Goal: Navigation & Orientation: Find specific page/section

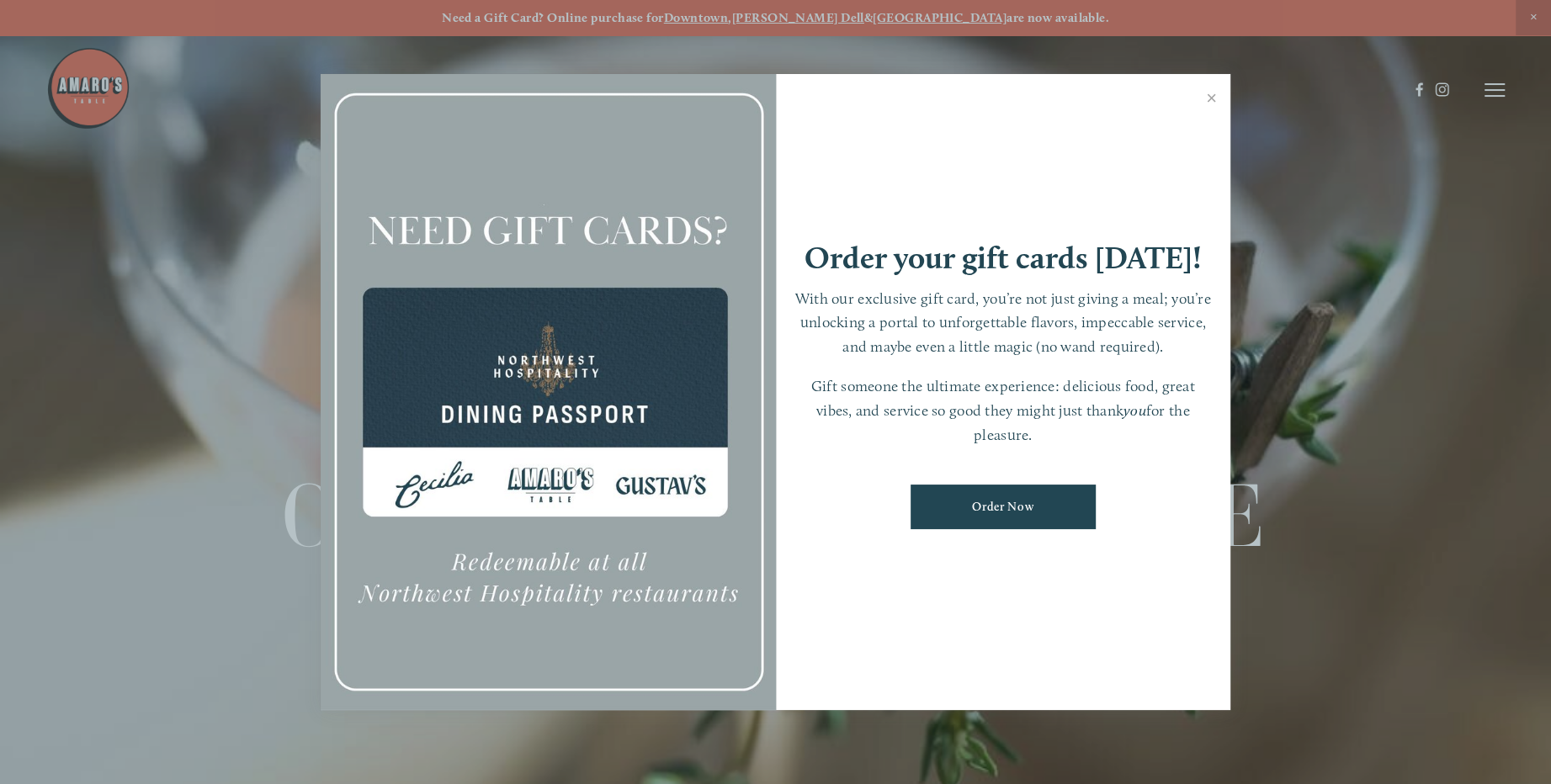
click at [1497, 94] on div at bounding box center [775, 392] width 1551 height 784
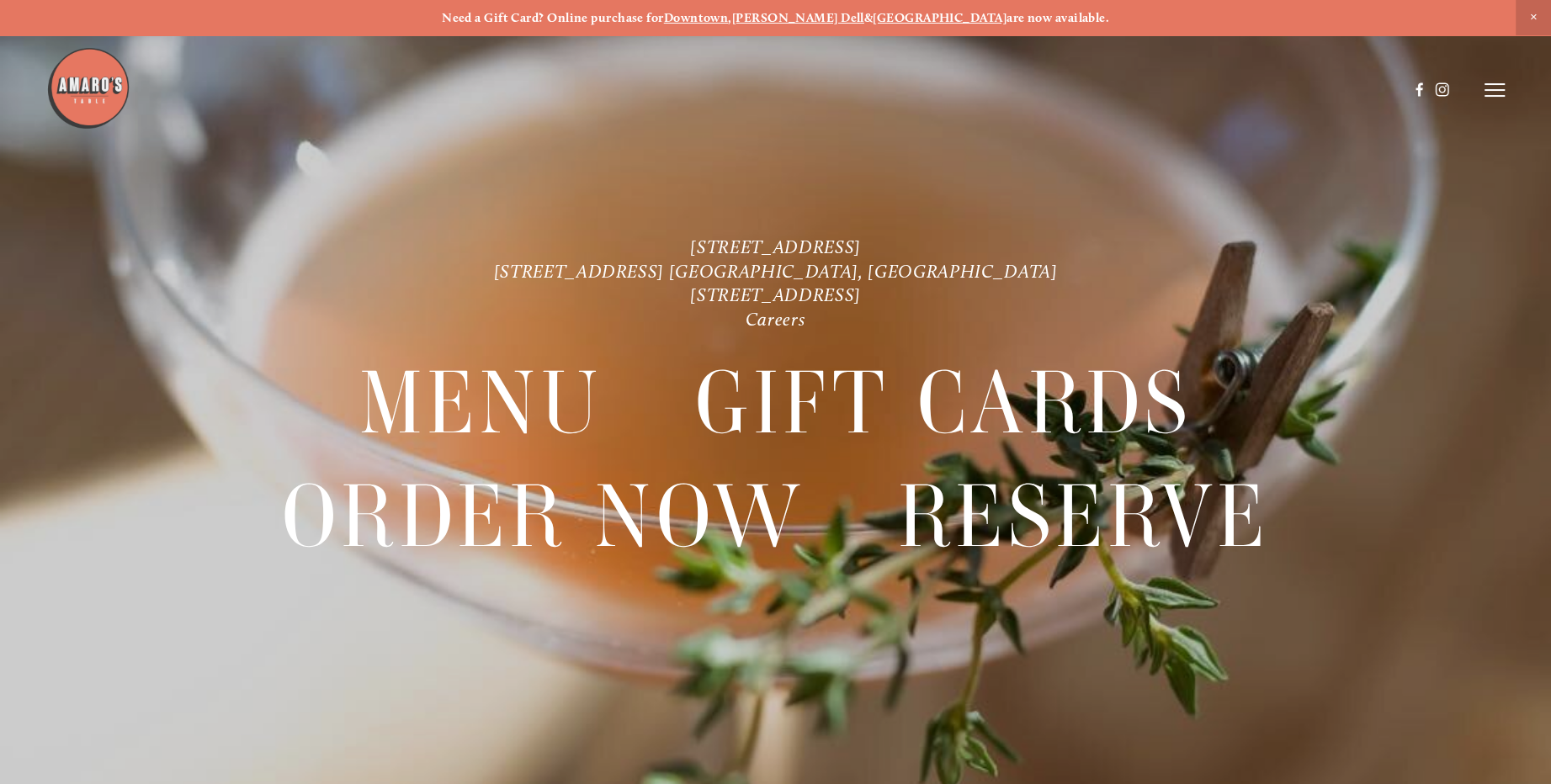
click at [1496, 94] on icon at bounding box center [1494, 90] width 20 height 15
click at [1150, 89] on span "Menu" at bounding box center [1153, 89] width 35 height 16
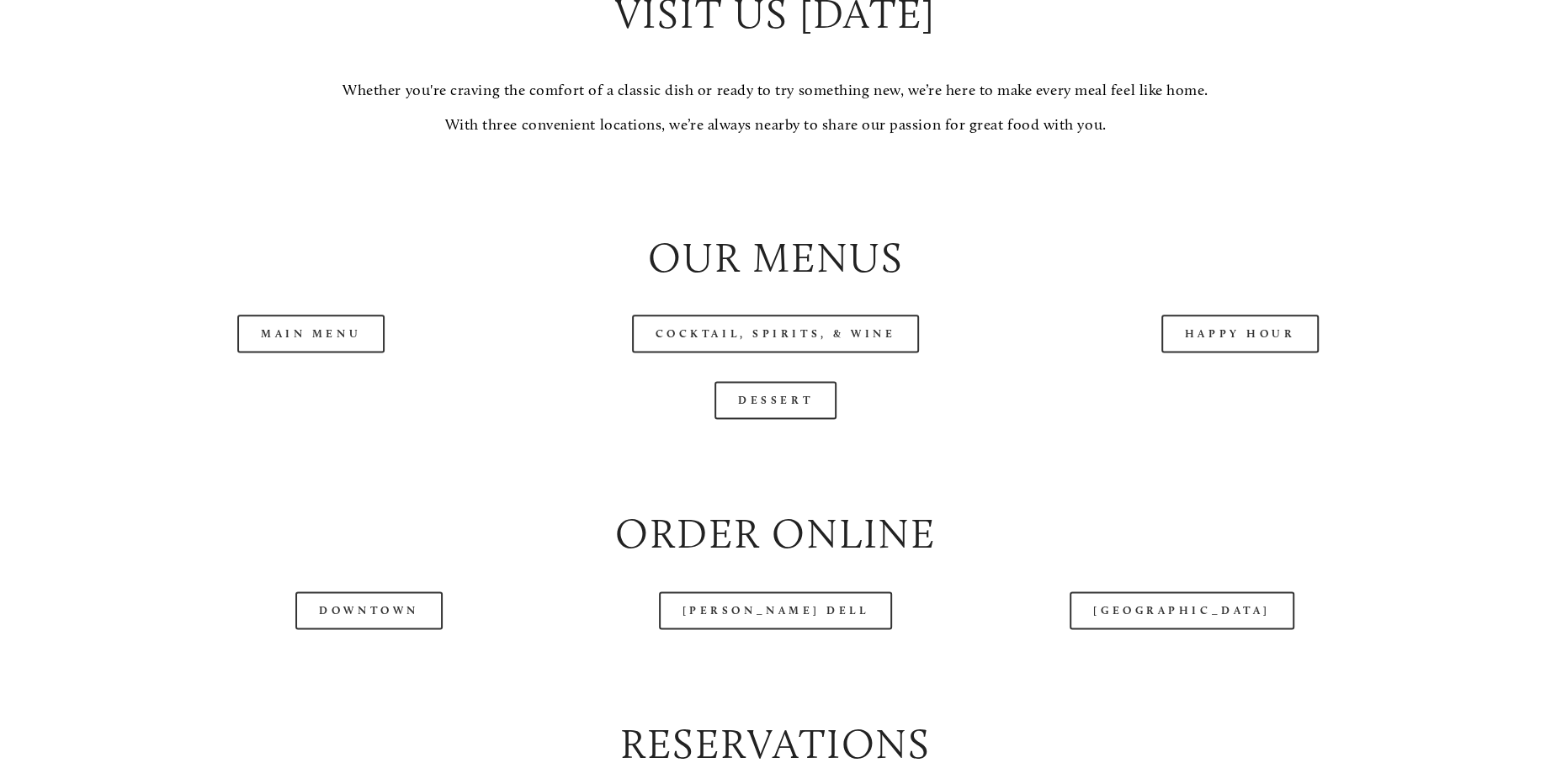
scroll to position [1766, 0]
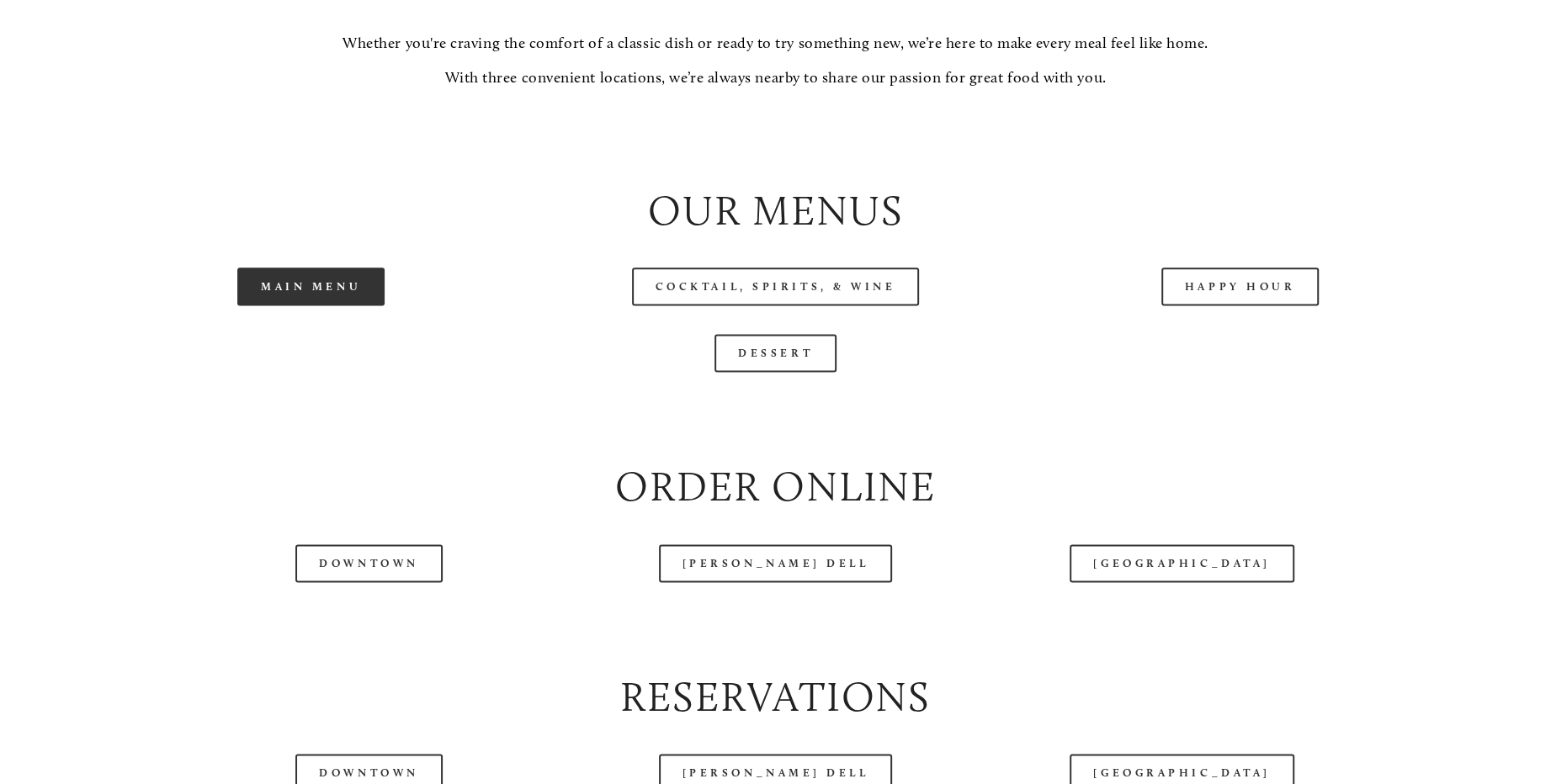
click at [340, 306] on link "Main Menu" at bounding box center [310, 286] width 147 height 38
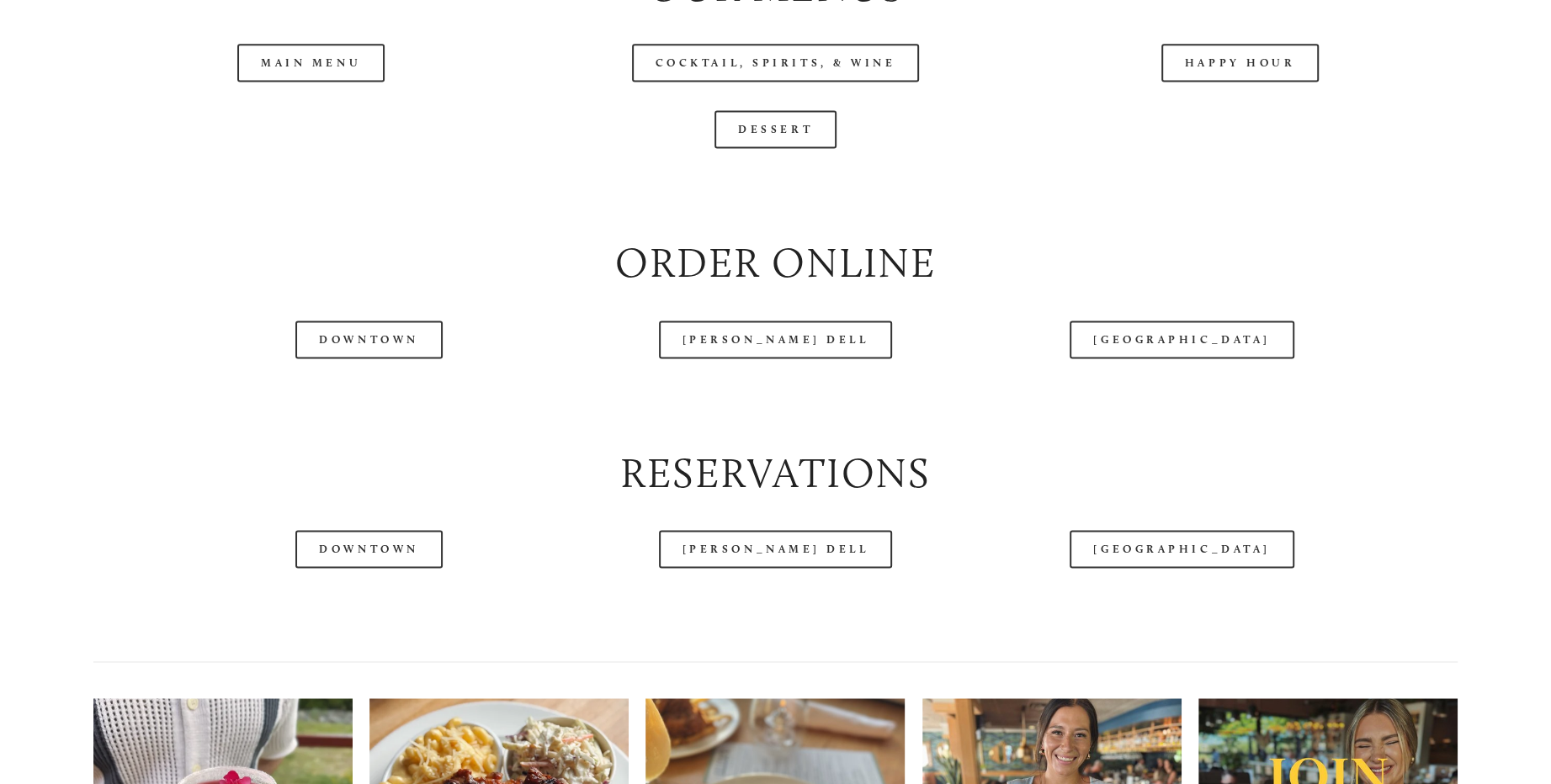
scroll to position [2019, 0]
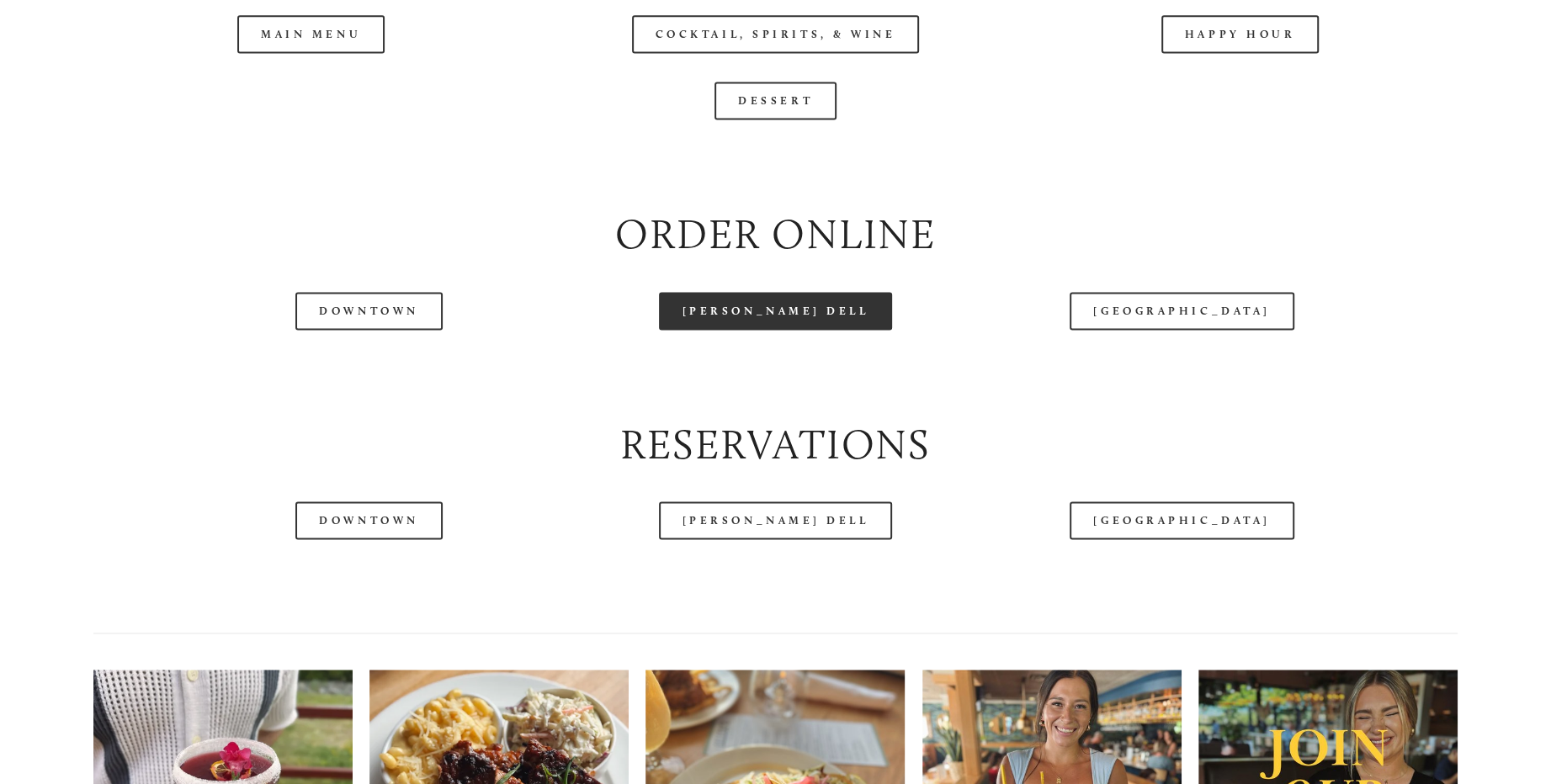
click at [786, 330] on link "[PERSON_NAME] Dell" at bounding box center [775, 310] width 234 height 38
